Goal: Browse casually: Explore the website without a specific task or goal

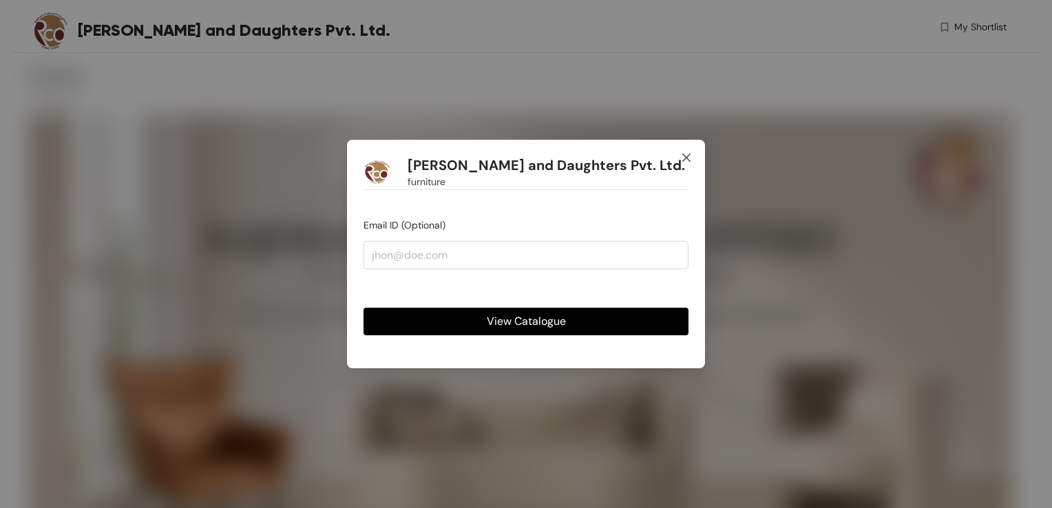
click at [688, 155] on icon "close" at bounding box center [686, 157] width 11 height 11
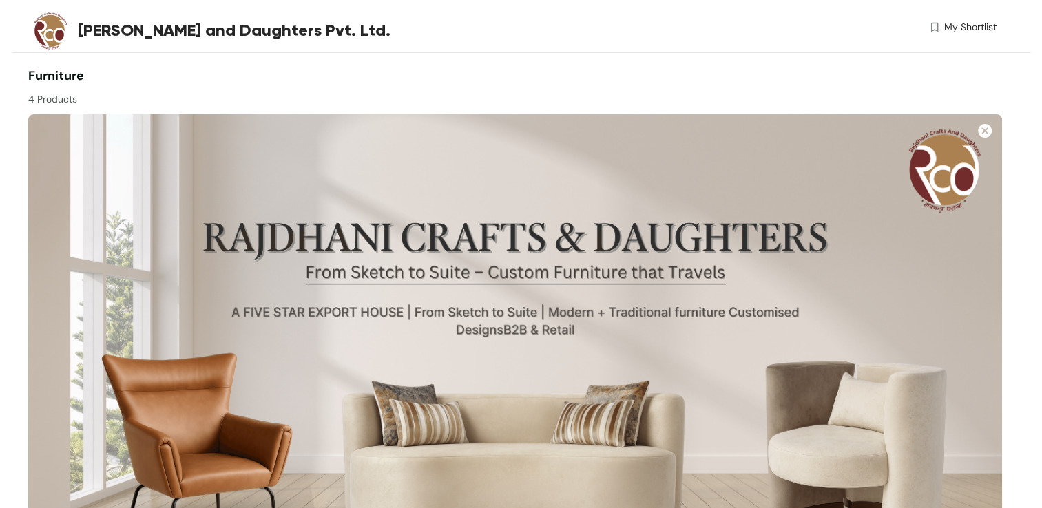
scroll to position [135, 0]
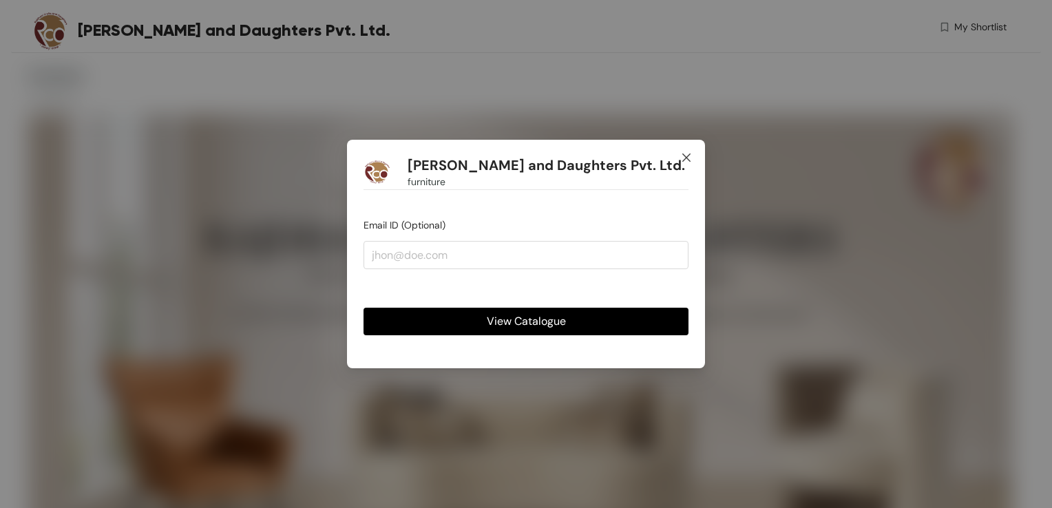
click at [684, 158] on icon "close" at bounding box center [686, 157] width 11 height 11
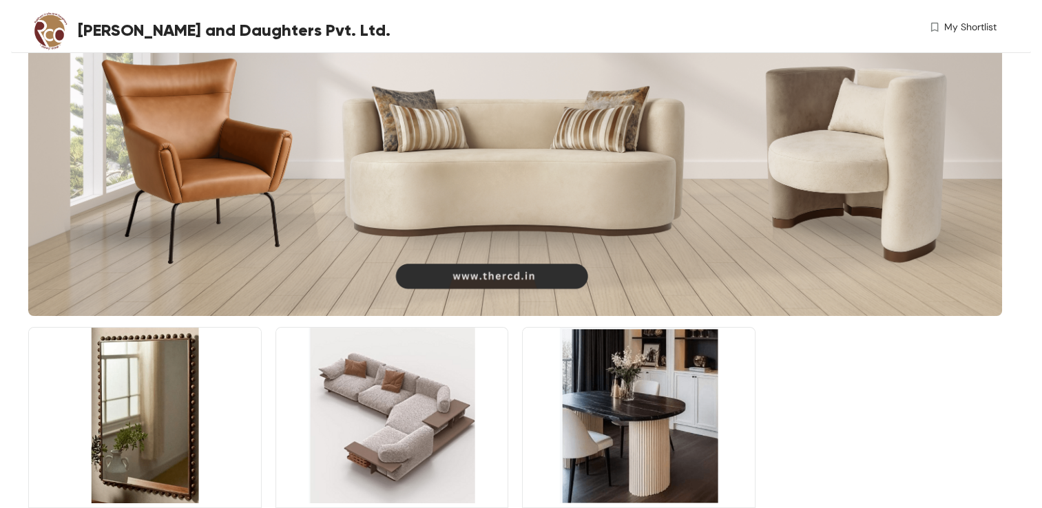
scroll to position [379, 0]
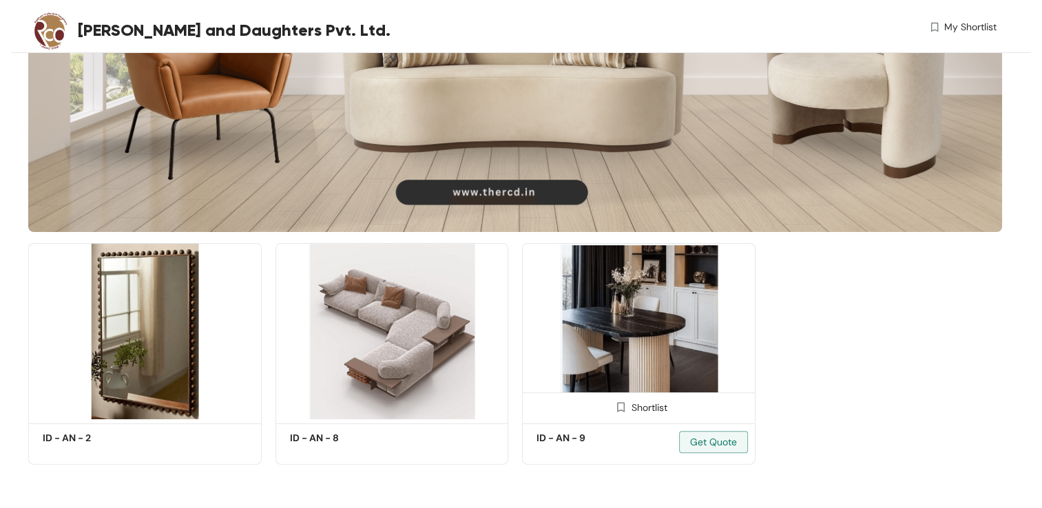
click at [630, 295] on img at bounding box center [638, 331] width 233 height 176
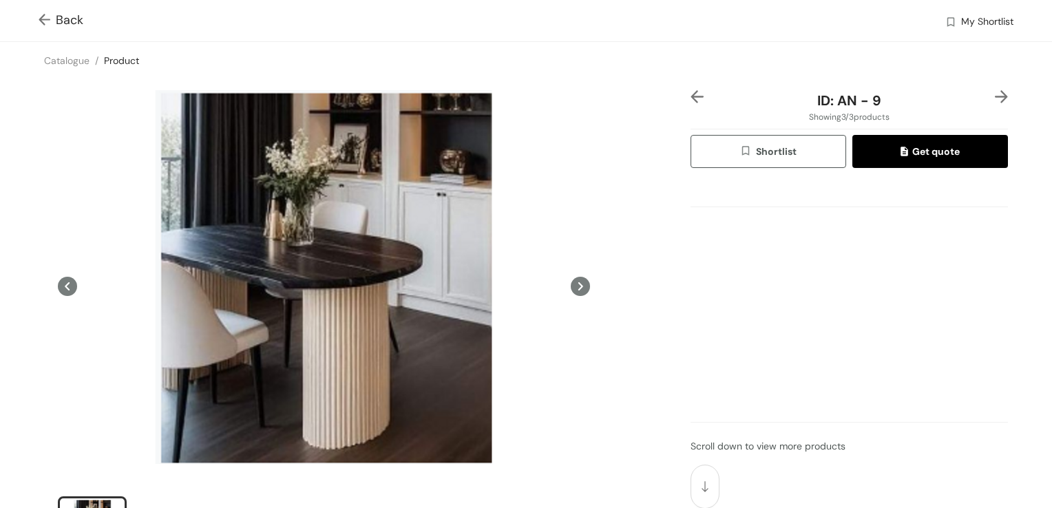
click at [573, 285] on icon at bounding box center [580, 286] width 19 height 19
click at [826, 36] on div "Back My Shortlist" at bounding box center [526, 20] width 1052 height 41
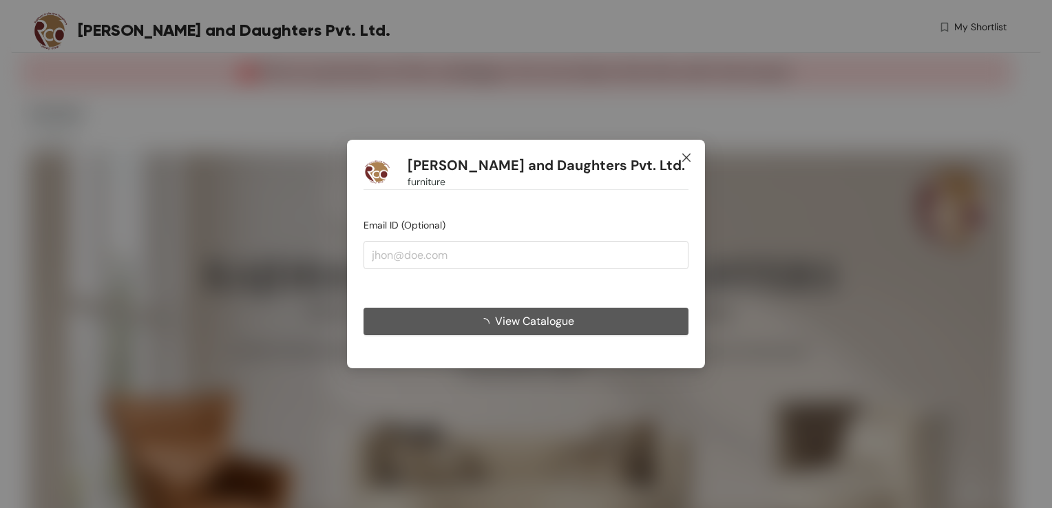
click at [686, 154] on icon "close" at bounding box center [686, 157] width 11 height 11
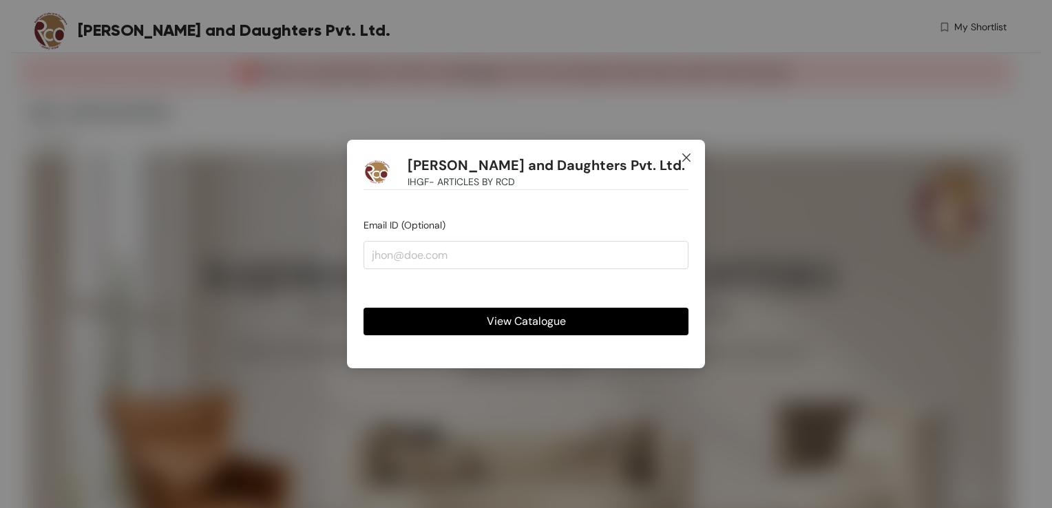
click at [681, 160] on icon "close" at bounding box center [686, 157] width 11 height 11
